Goal: Task Accomplishment & Management: Manage account settings

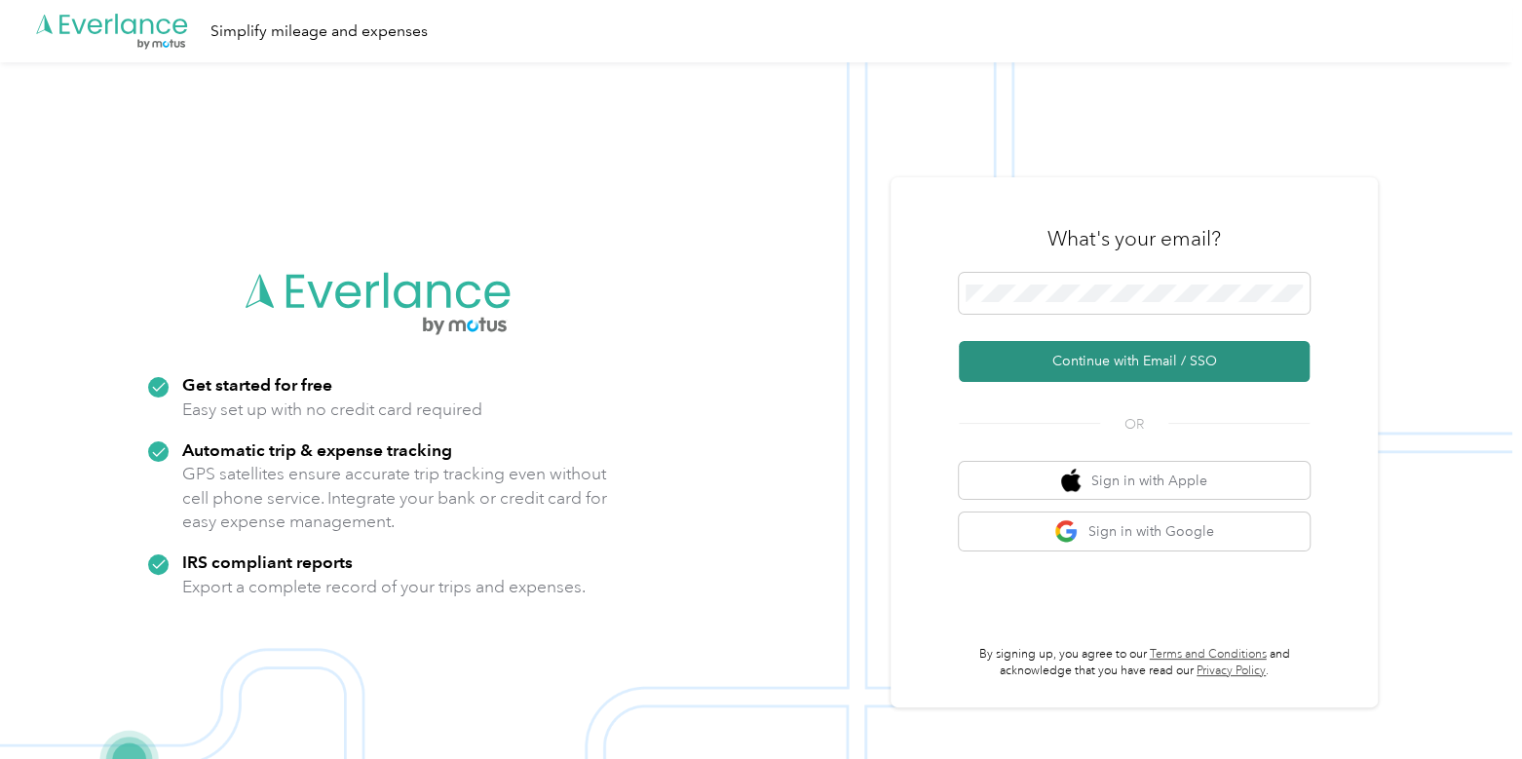
click at [1082, 349] on button "Continue with Email / SSO" at bounding box center [1134, 361] width 351 height 41
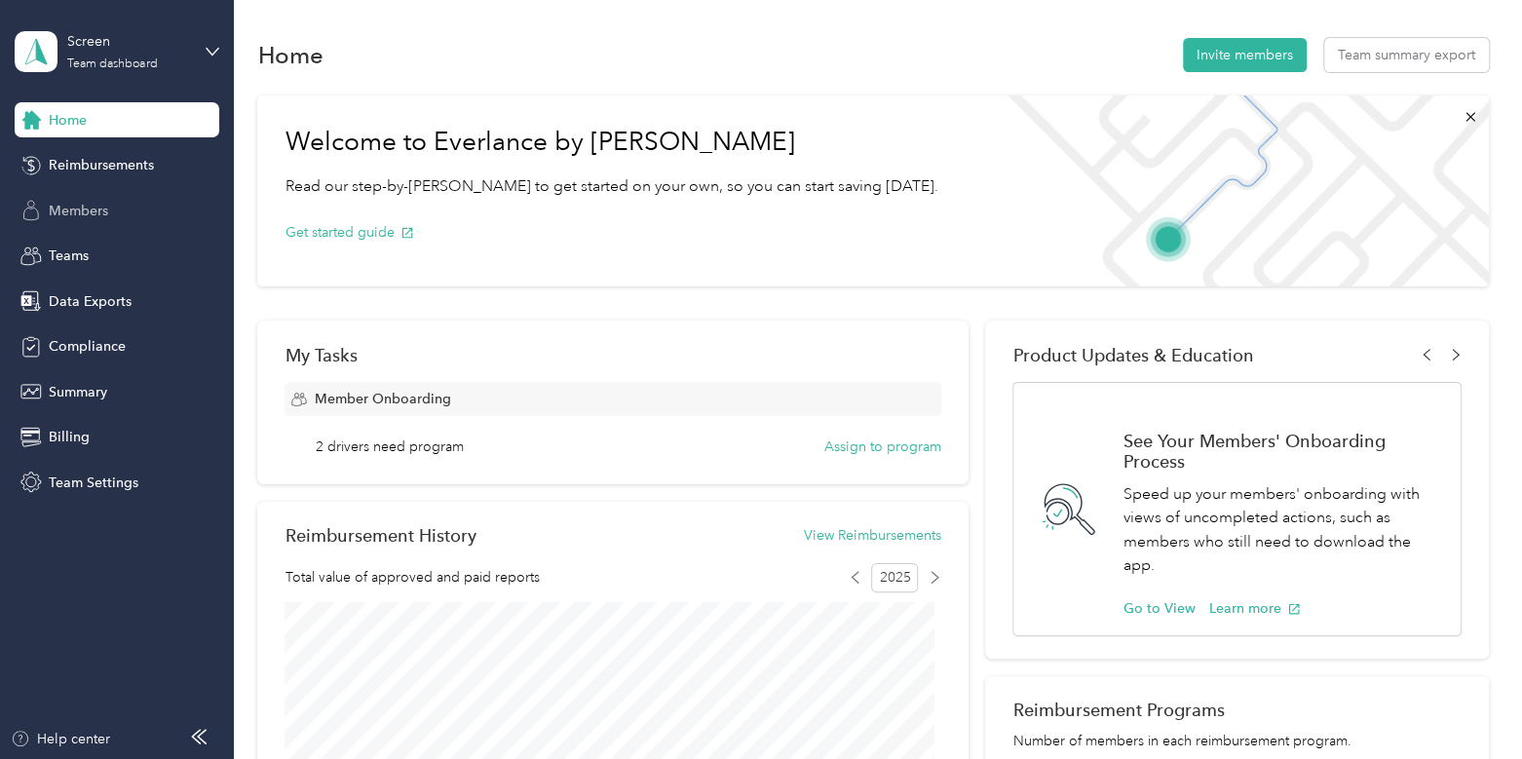
click at [84, 211] on span "Members" at bounding box center [78, 211] width 59 height 20
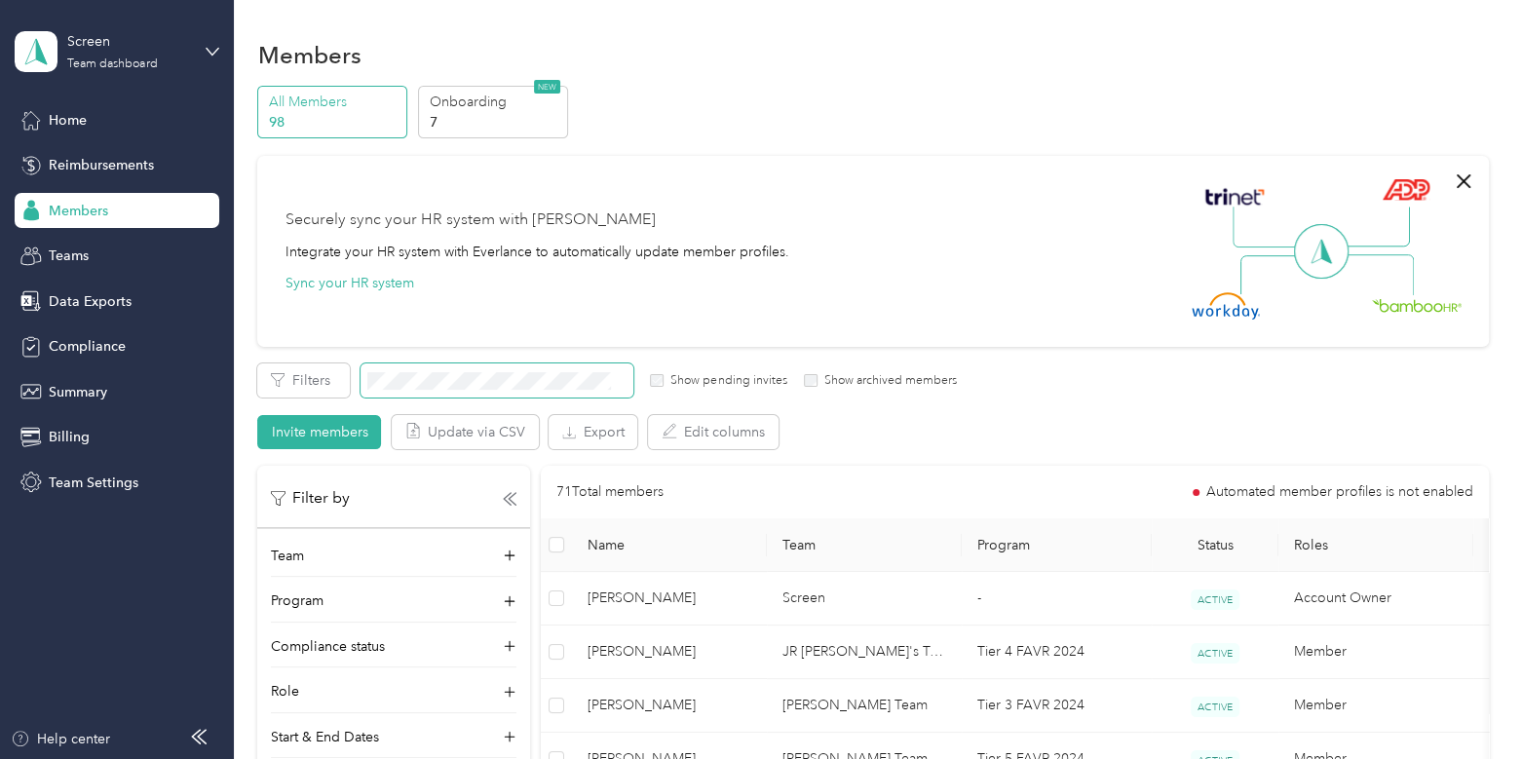
click at [404, 367] on span at bounding box center [497, 380] width 273 height 34
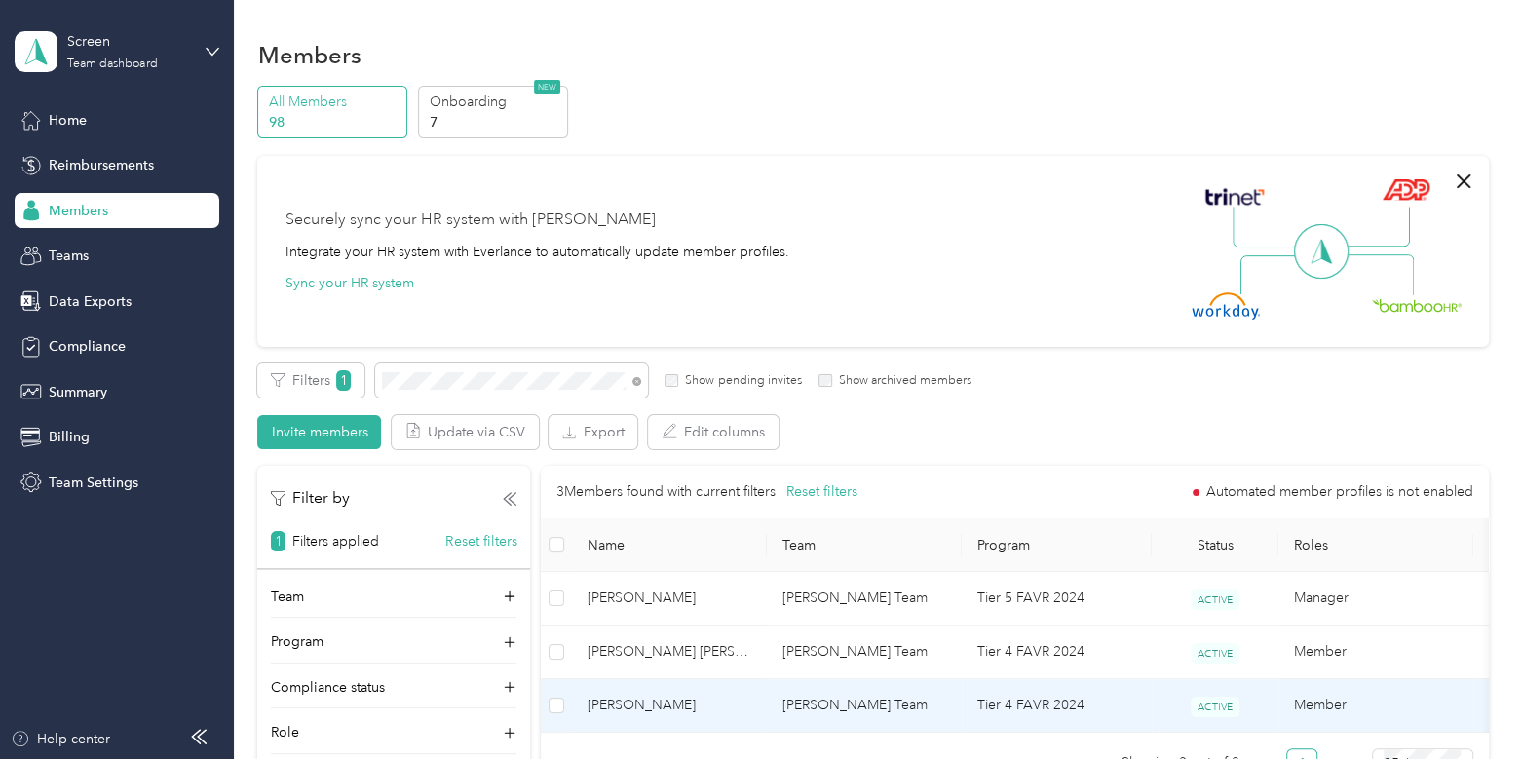
click at [726, 695] on span "[PERSON_NAME]" at bounding box center [670, 705] width 164 height 21
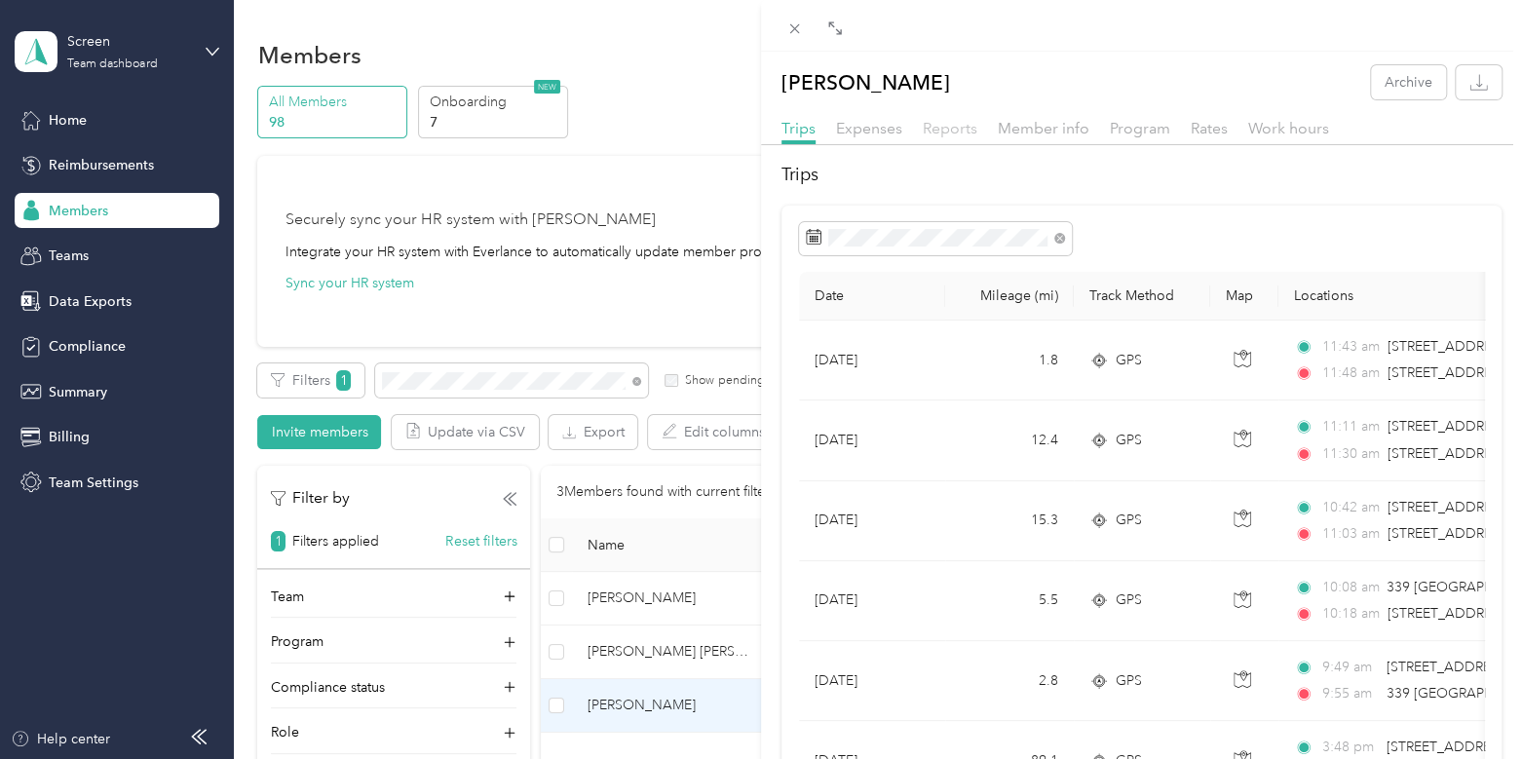
click at [968, 124] on span "Reports" at bounding box center [950, 128] width 55 height 19
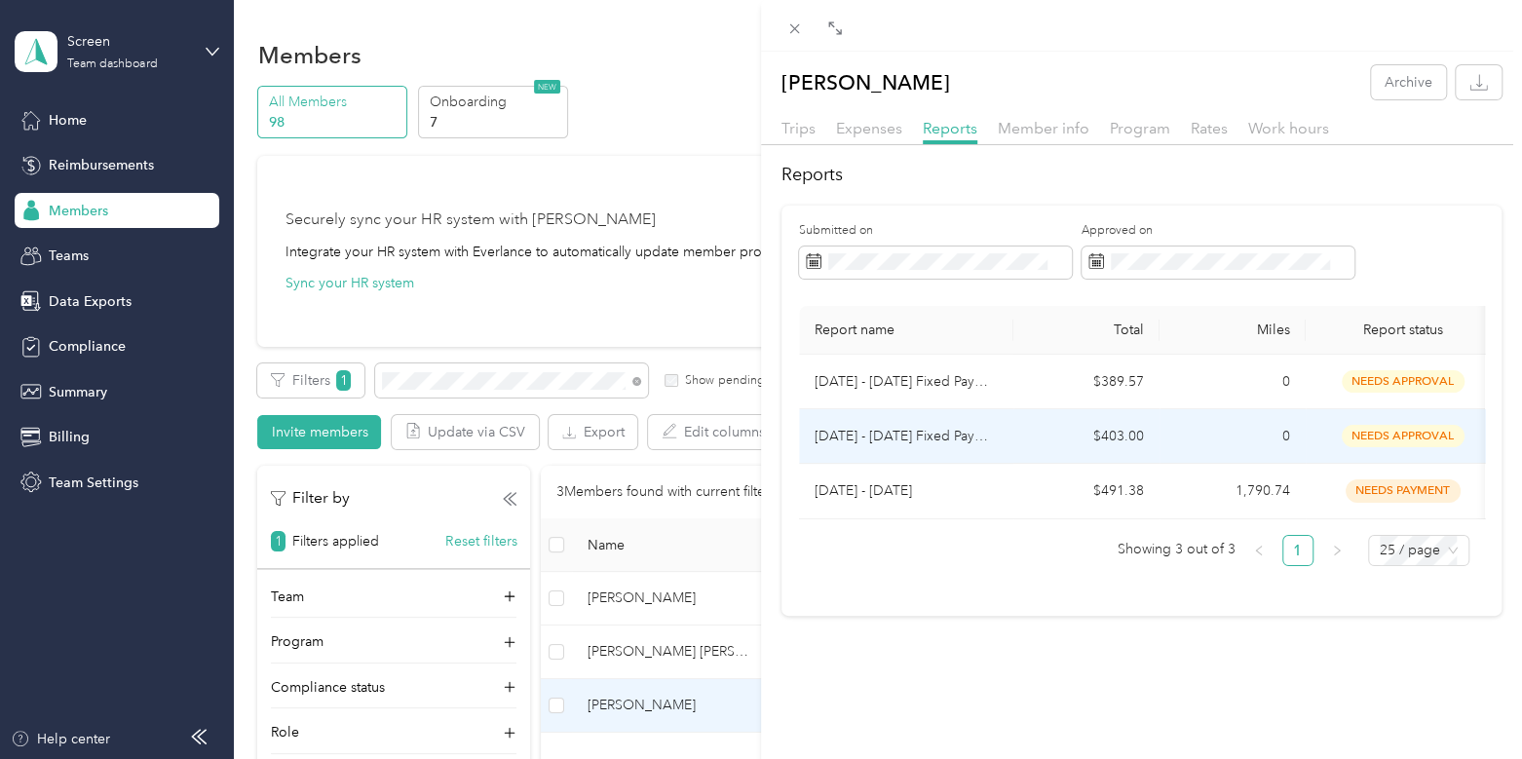
click at [1017, 438] on td "$403.00" at bounding box center [1086, 436] width 146 height 55
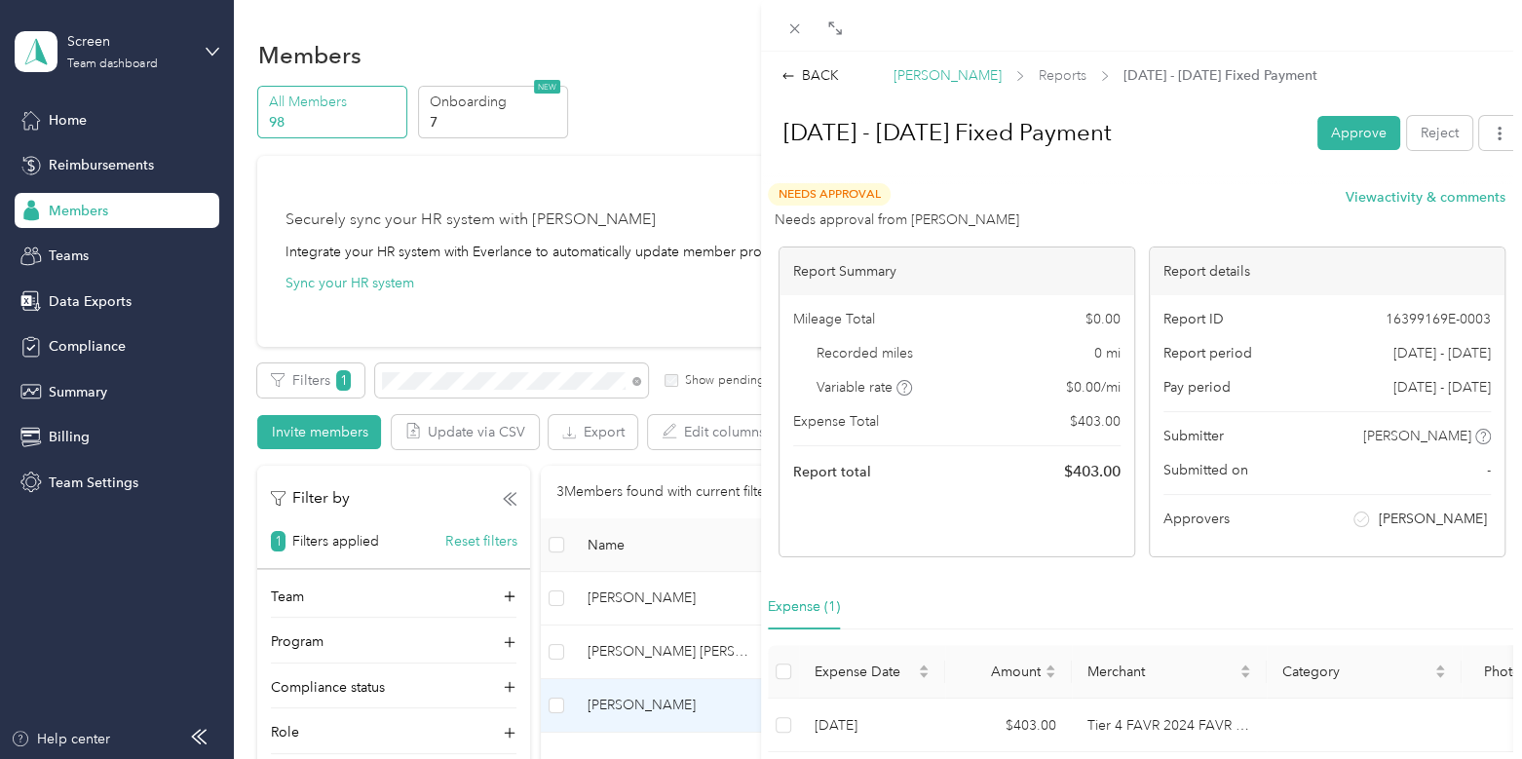
click at [963, 73] on span "[PERSON_NAME]" at bounding box center [948, 75] width 108 height 20
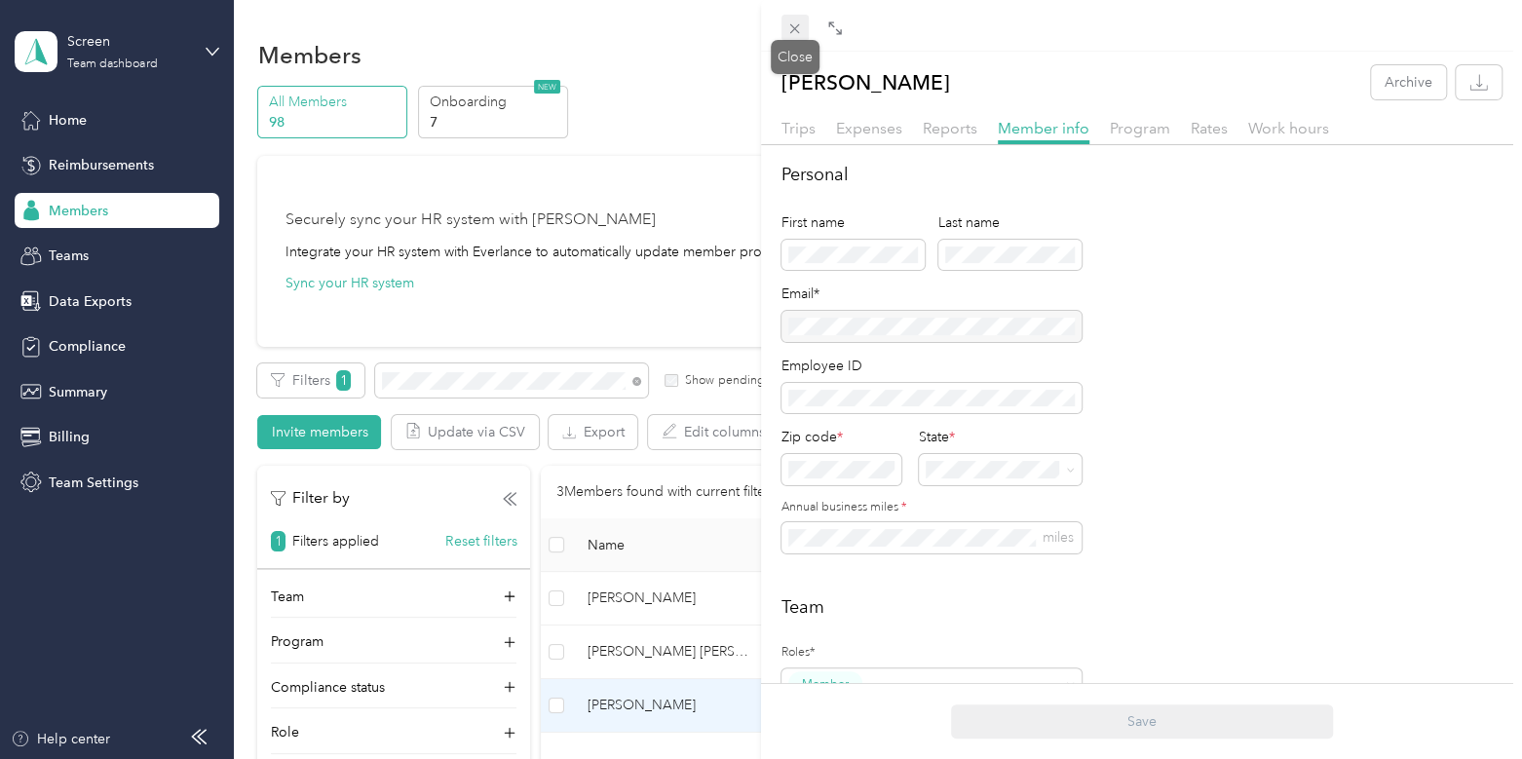
click at [793, 758] on div "Drag to resize Click to close [PERSON_NAME] Archive Trips Expenses Reports Memb…" at bounding box center [756, 759] width 1512 height 0
click at [106, 352] on div "[PERSON_NAME] Archive Trips Expenses Reports Member info Program Rates Work hou…" at bounding box center [761, 379] width 1522 height 759
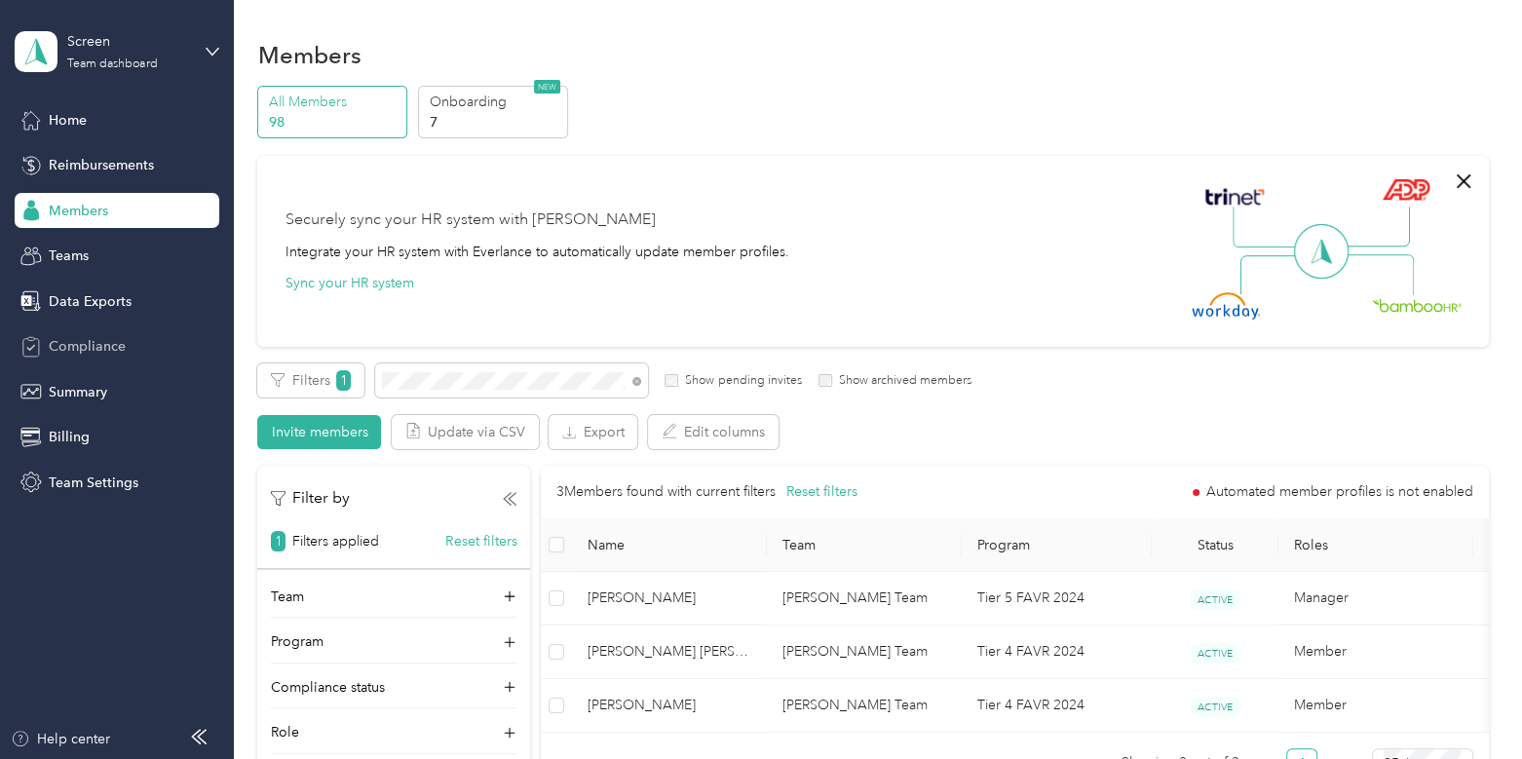
click at [115, 342] on span "Compliance" at bounding box center [87, 346] width 77 height 20
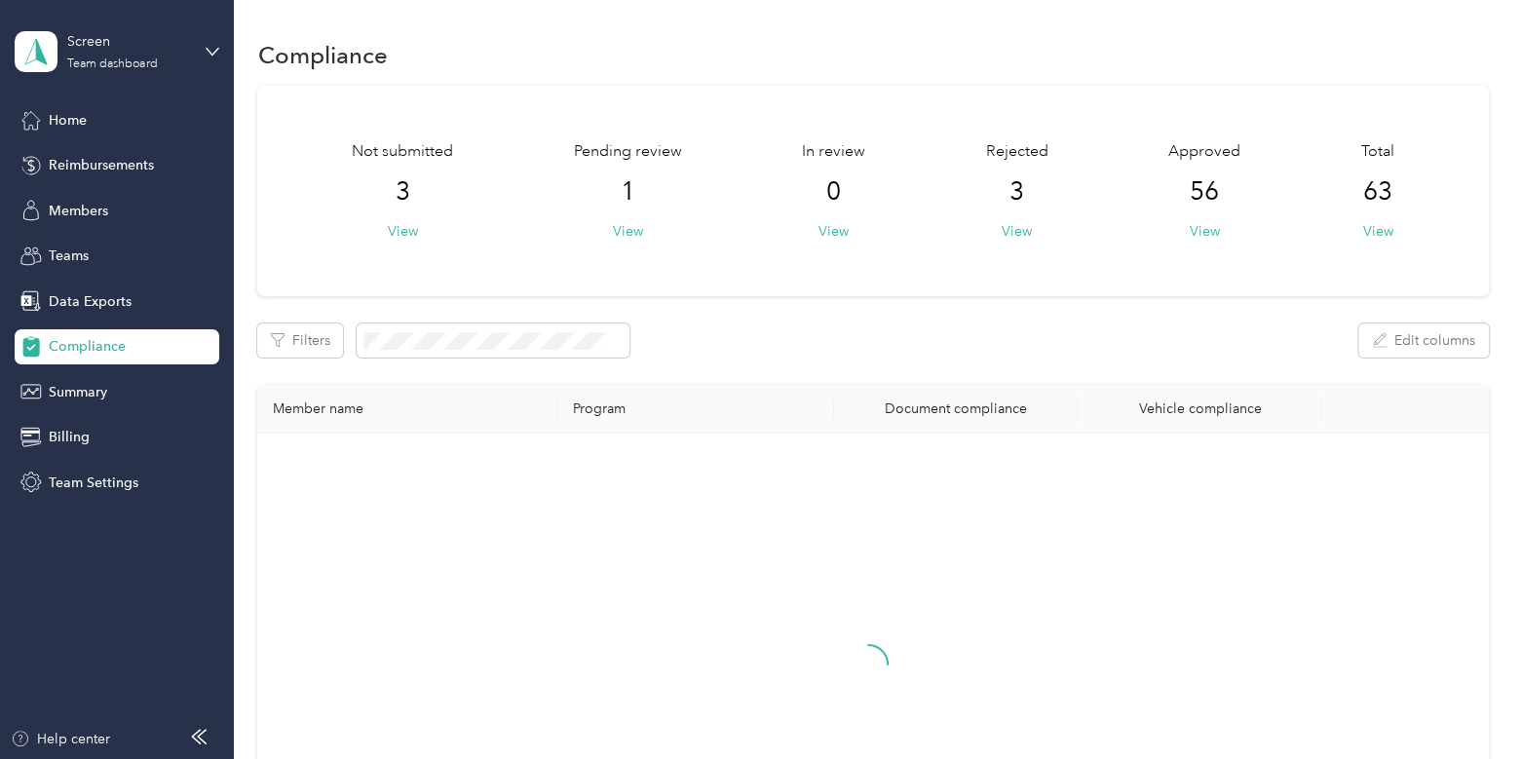
click at [441, 303] on div "Not submitted 3 View Pending review 1 View In review 0 View Rejected 3 View App…" at bounding box center [872, 508] width 1231 height 845
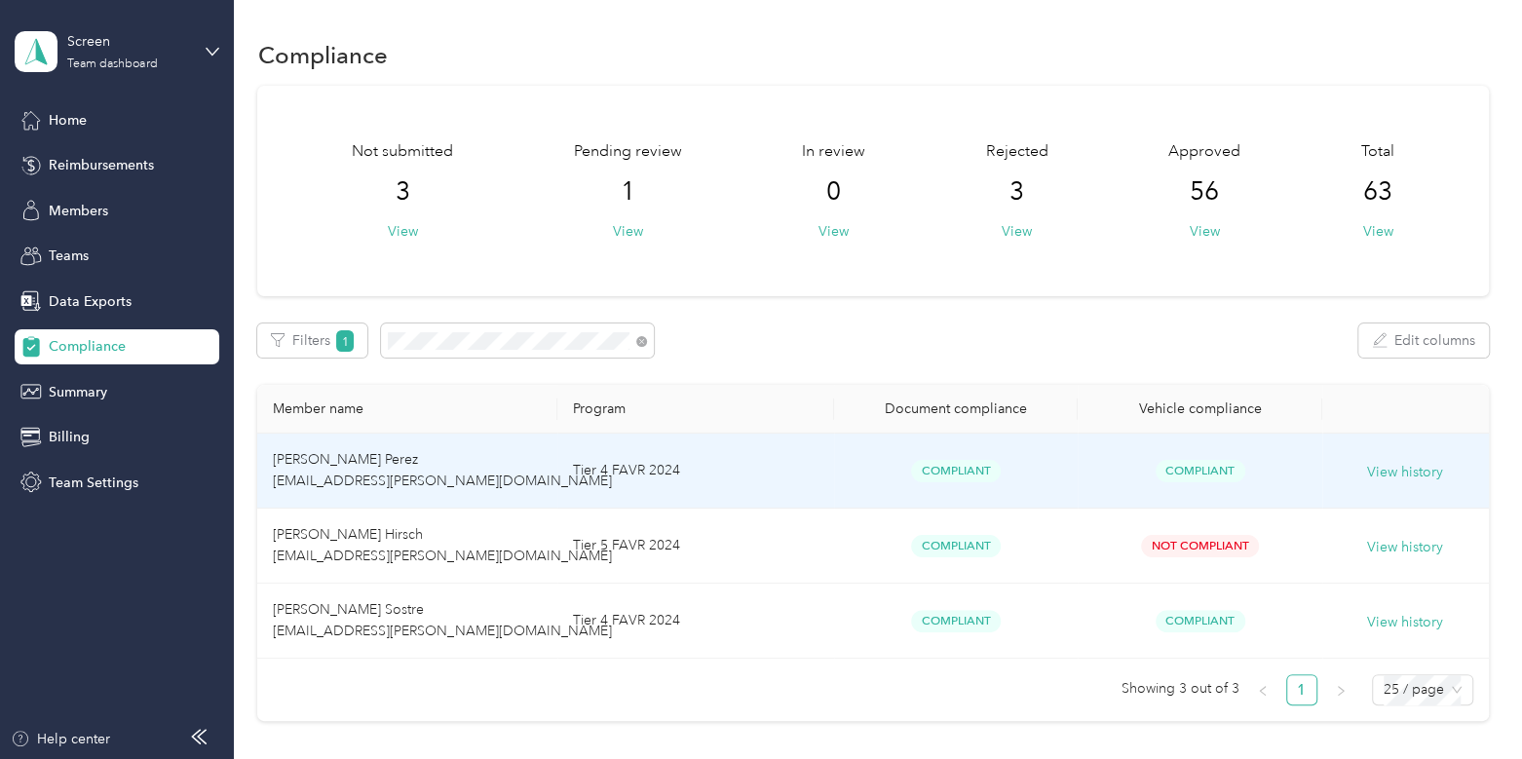
click at [475, 461] on td "[PERSON_NAME] Perez [EMAIL_ADDRESS][PERSON_NAME][DOMAIN_NAME]" at bounding box center [406, 471] width 299 height 75
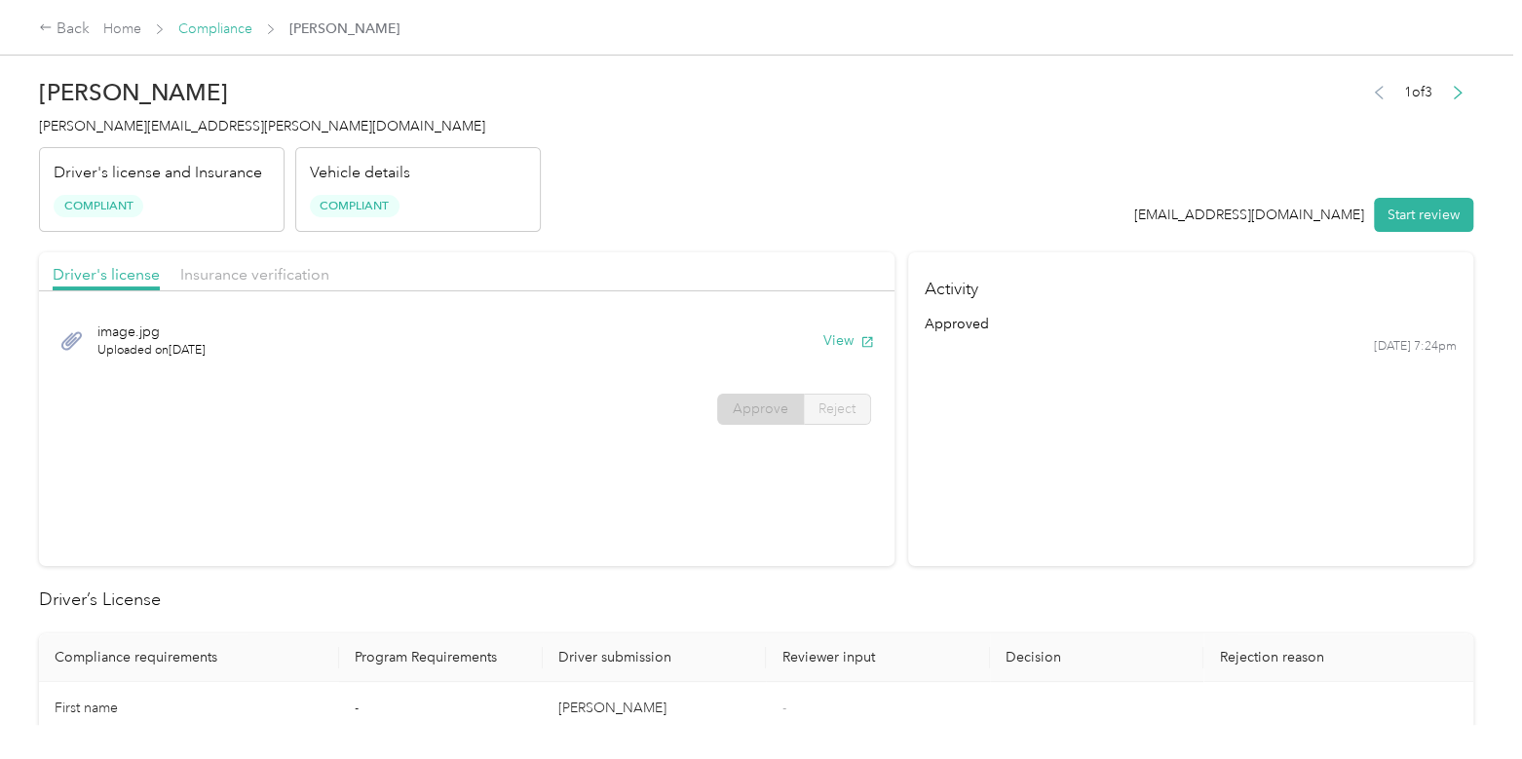
click at [222, 27] on link "Compliance" at bounding box center [215, 28] width 74 height 17
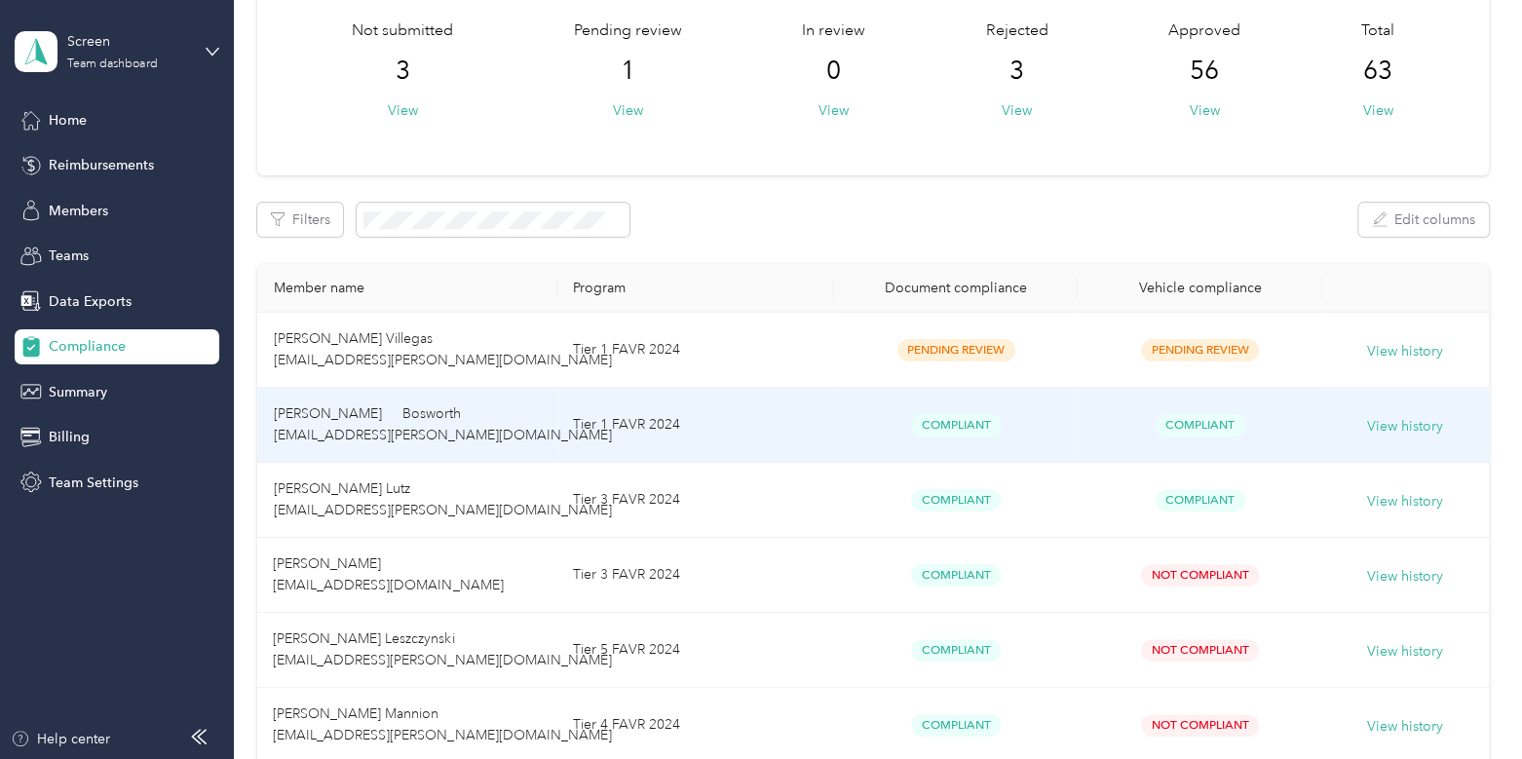
scroll to position [136, 0]
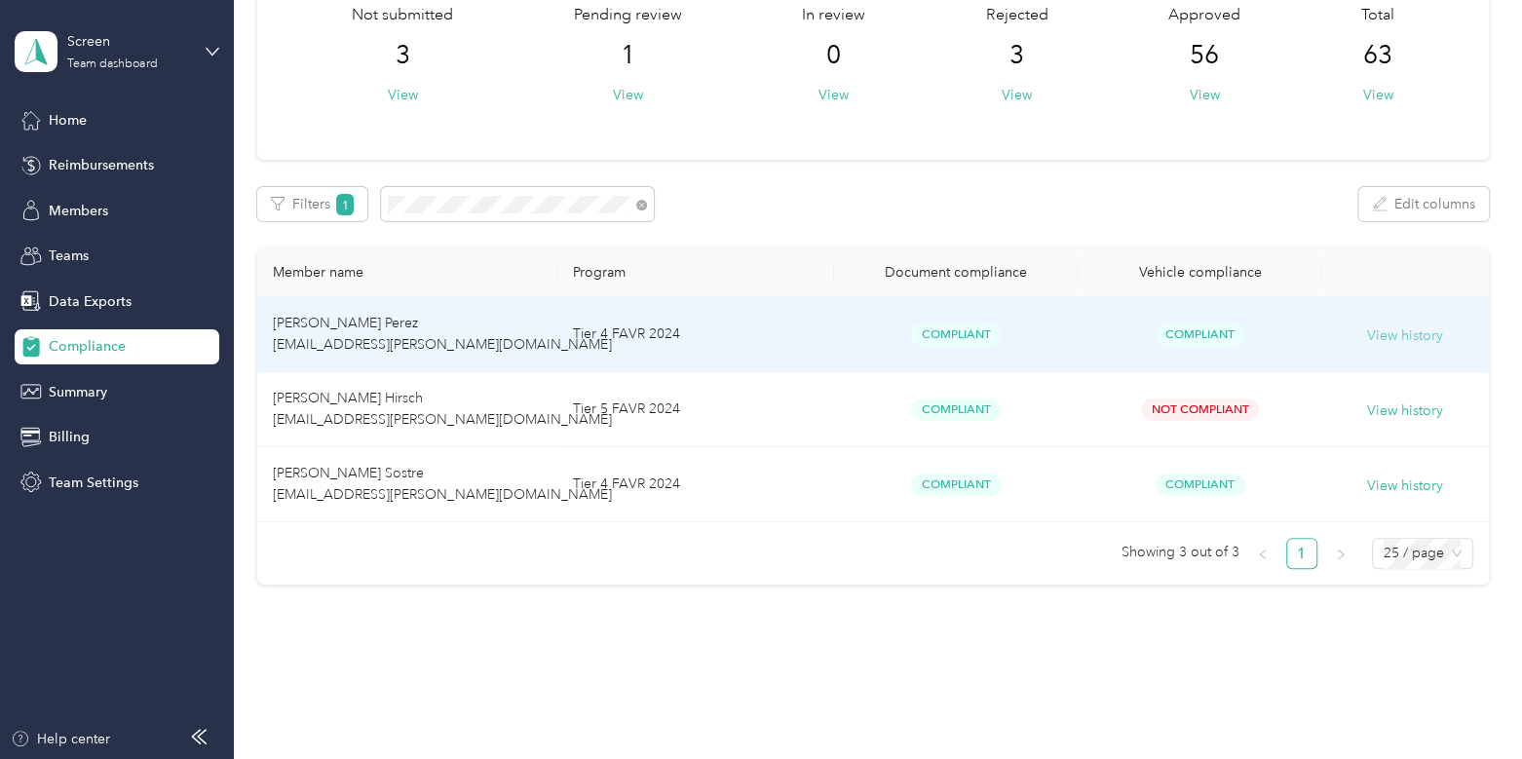
click at [1414, 332] on button "View history" at bounding box center [1405, 335] width 76 height 21
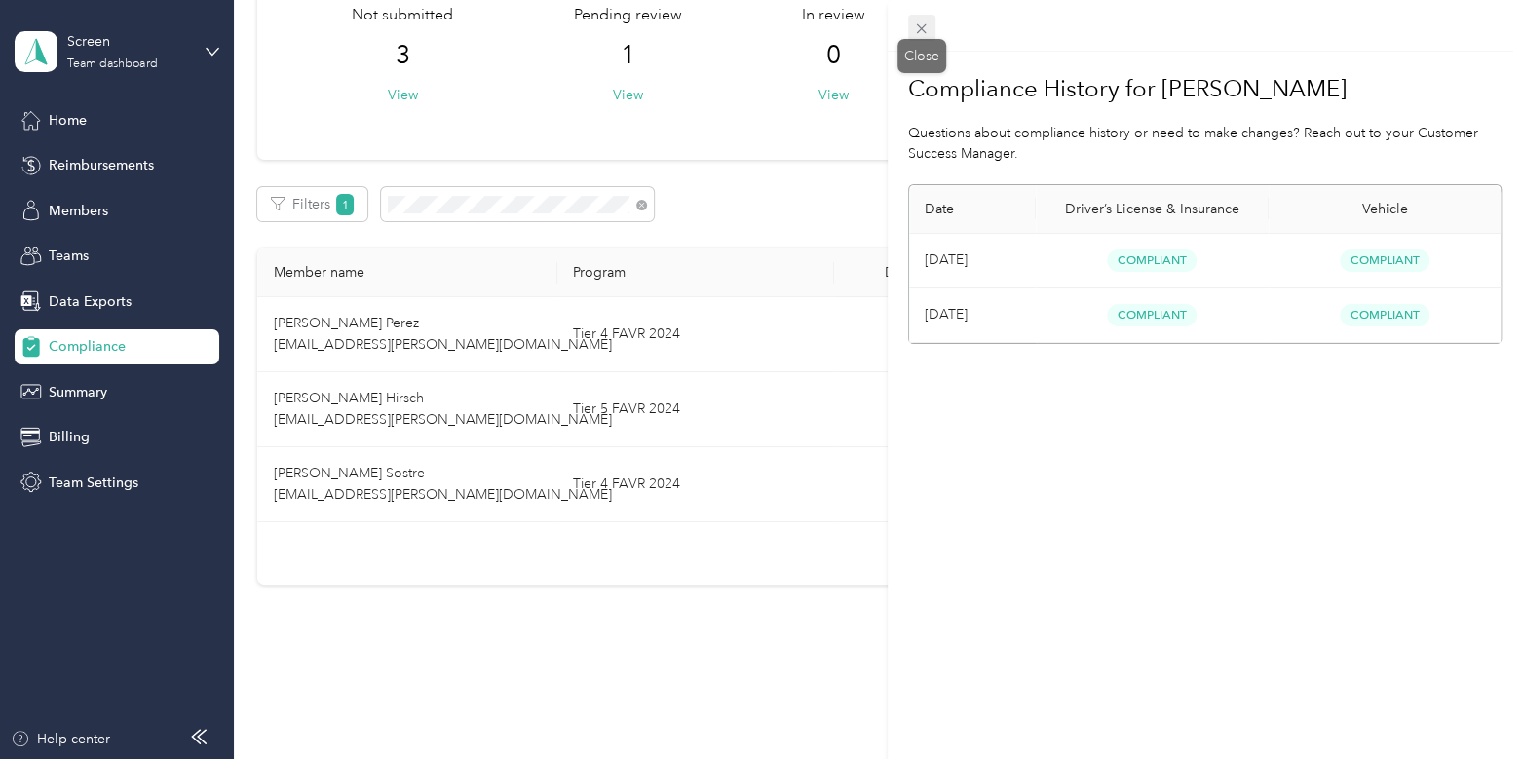
click at [929, 25] on icon at bounding box center [921, 28] width 17 height 17
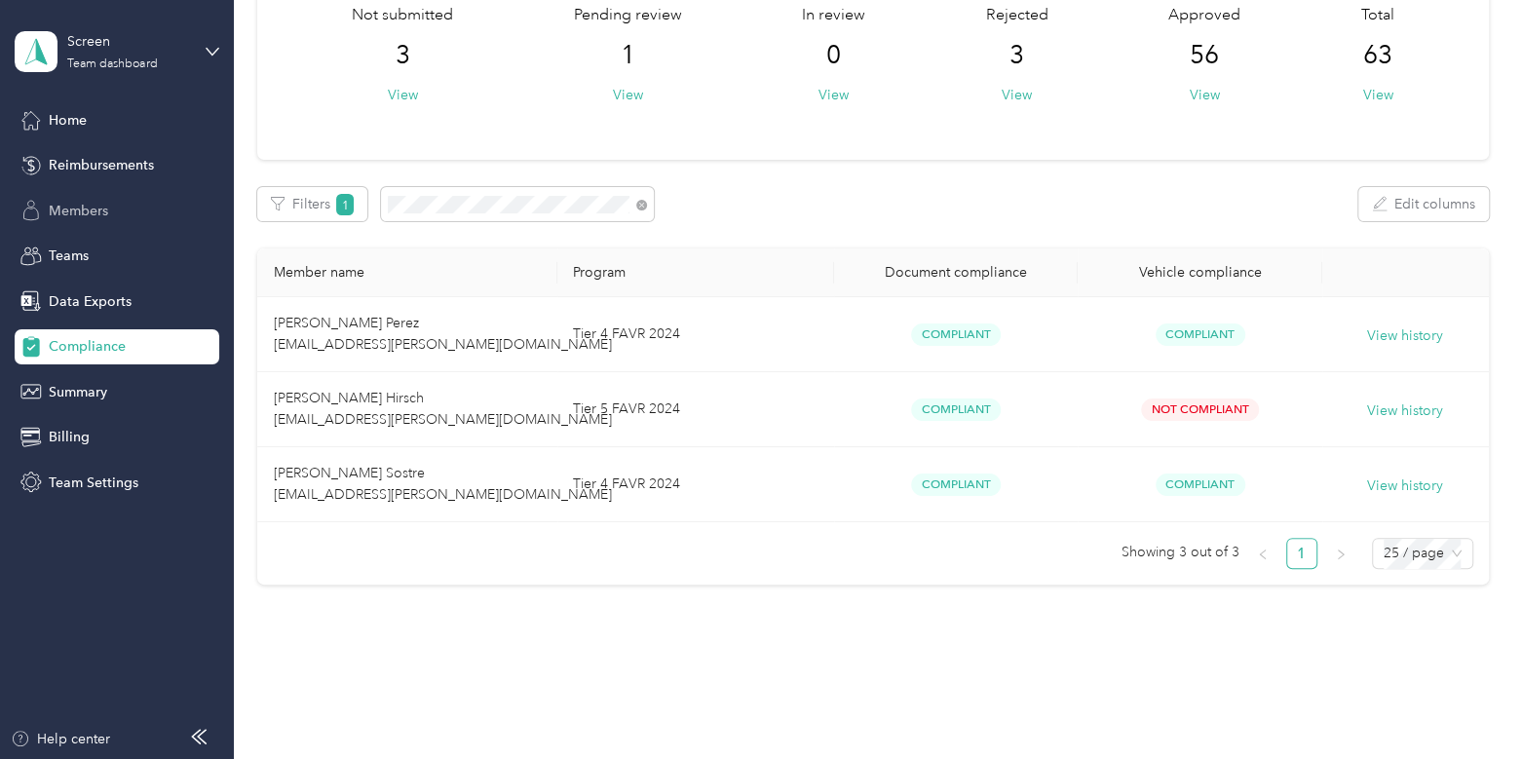
click at [58, 214] on span "Members" at bounding box center [78, 211] width 59 height 20
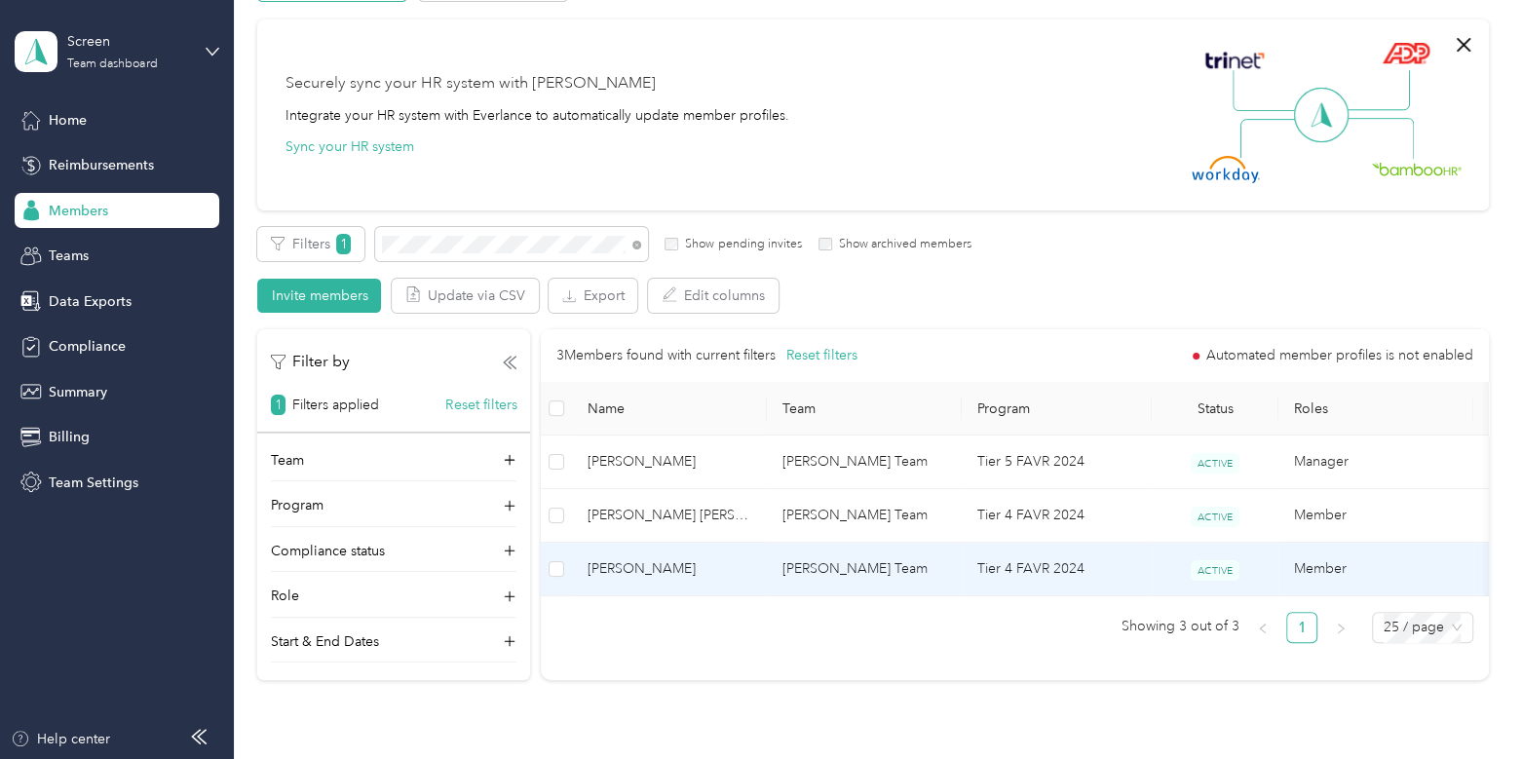
click at [743, 562] on span "[PERSON_NAME]" at bounding box center [670, 568] width 164 height 21
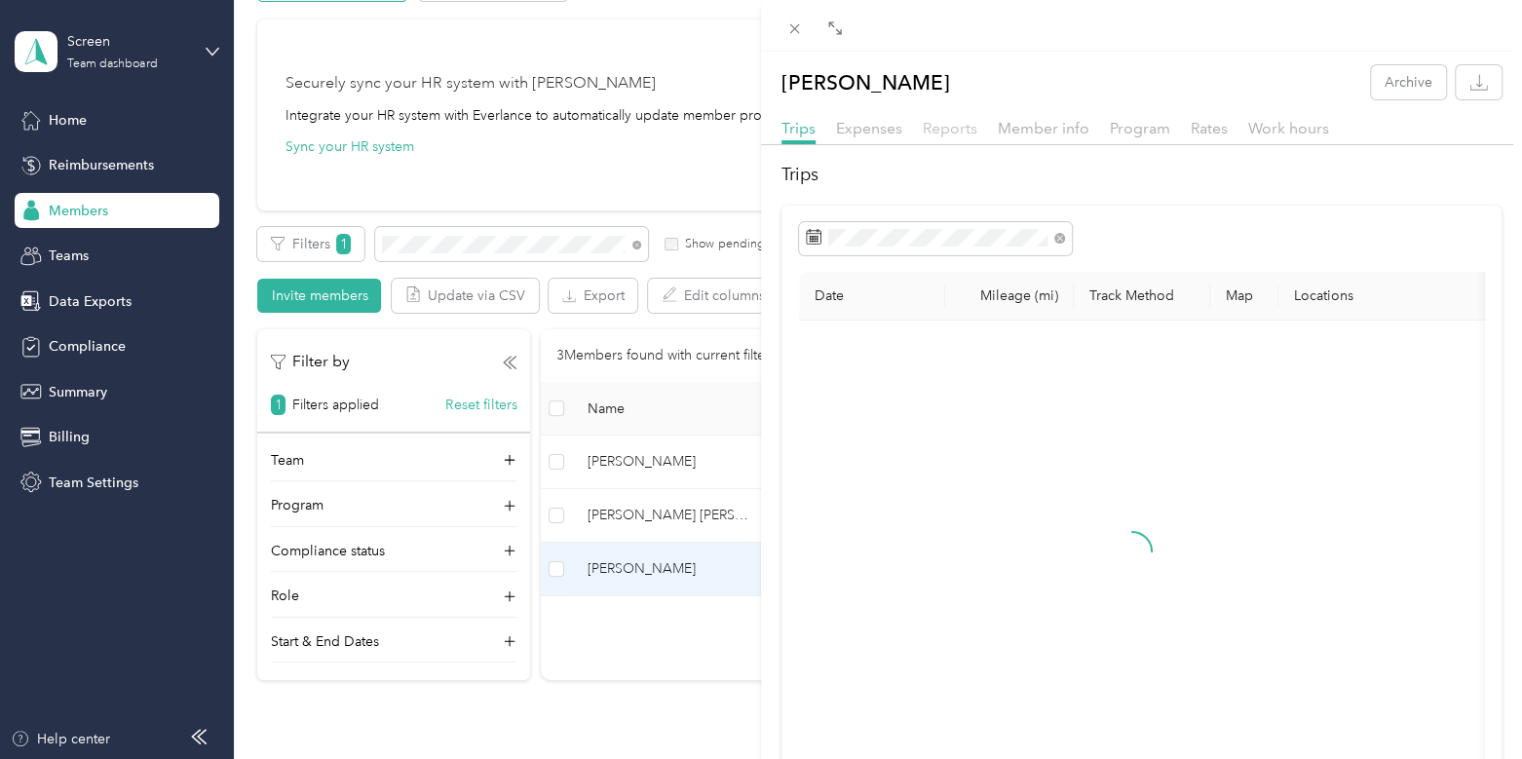
click at [952, 126] on span "Reports" at bounding box center [950, 128] width 55 height 19
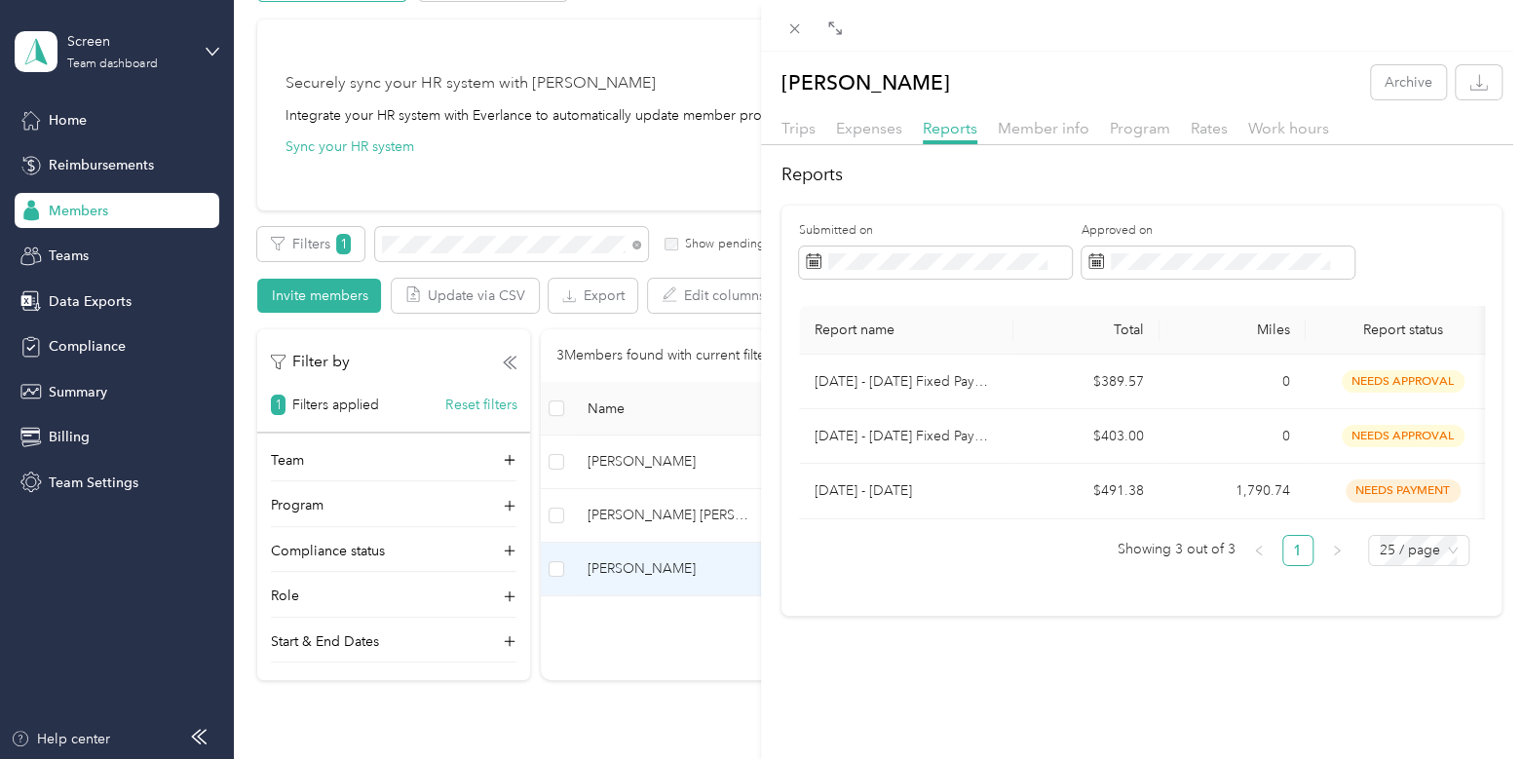
click at [125, 56] on div "[PERSON_NAME] Archive Trips Expenses Reports Member info Program Rates Work hou…" at bounding box center [761, 379] width 1522 height 759
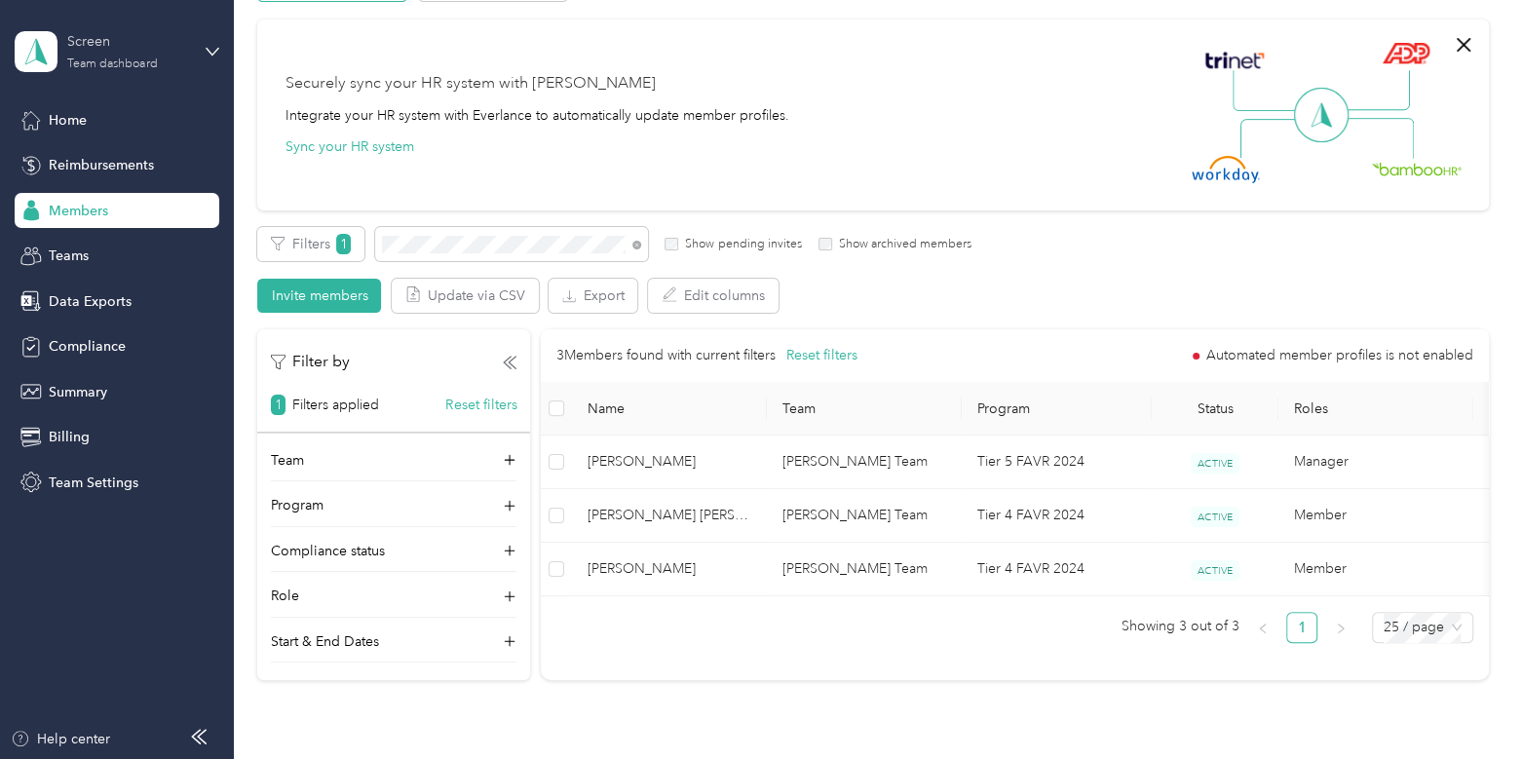
click at [95, 58] on div "Team dashboard" at bounding box center [112, 64] width 90 height 12
click at [101, 246] on div "Log out" at bounding box center [69, 249] width 75 height 20
